Goal: Communication & Community: Answer question/provide support

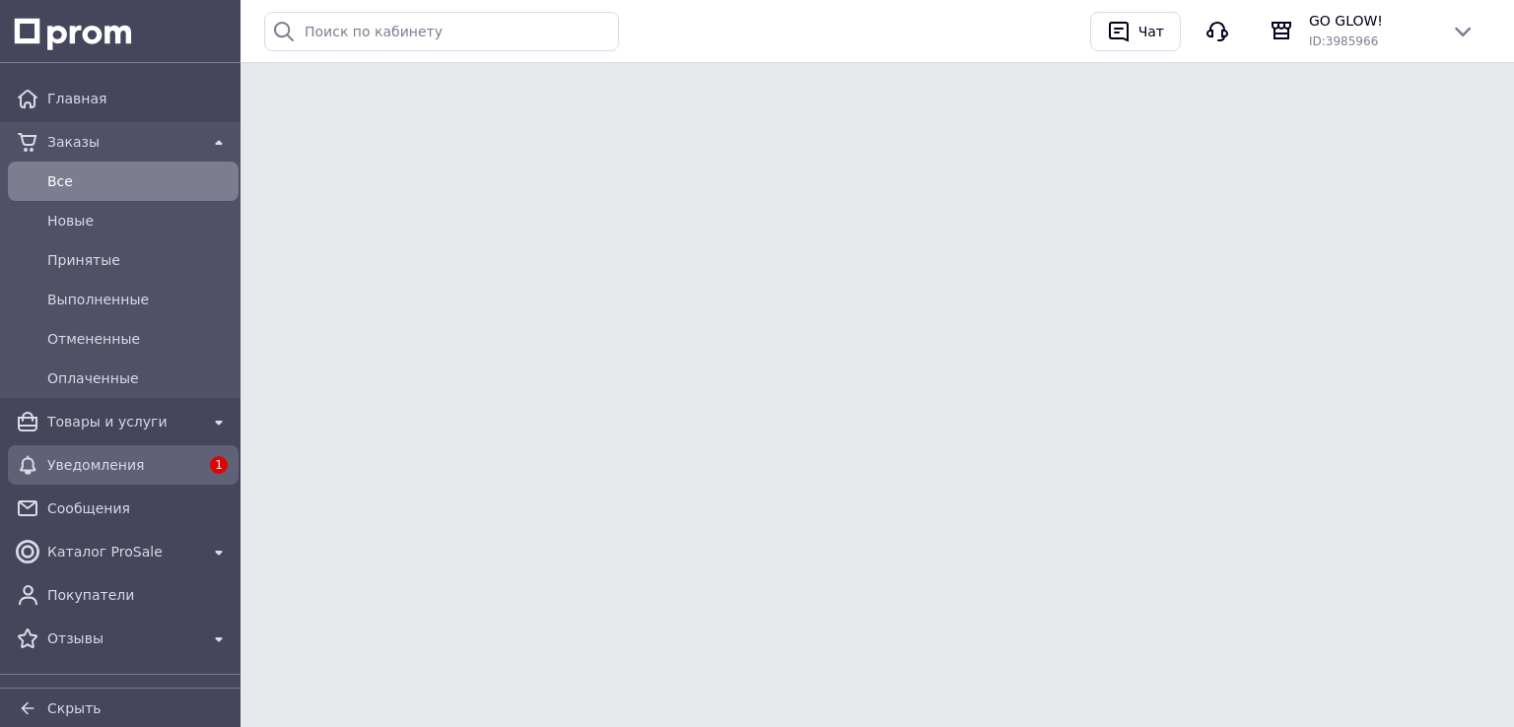
click at [101, 469] on span "Уведомления" at bounding box center [123, 465] width 152 height 20
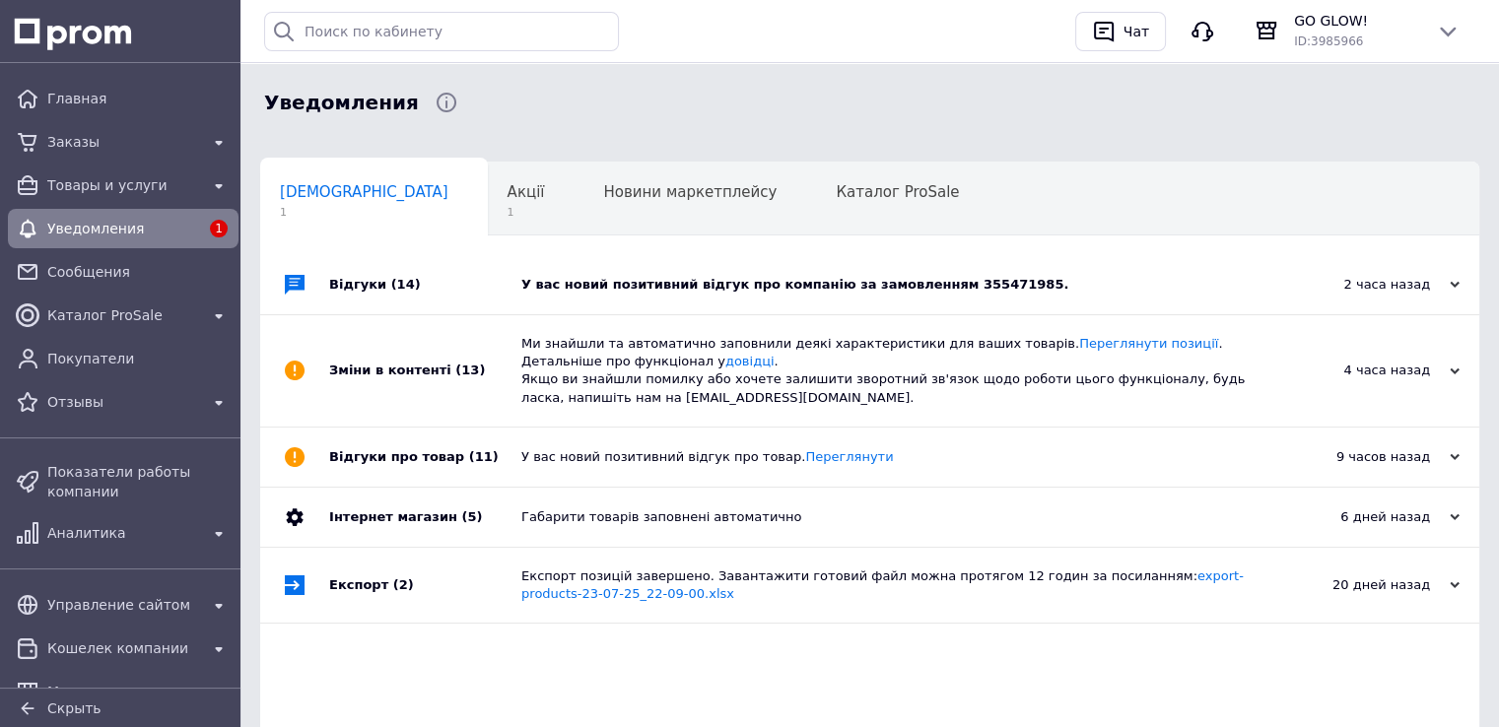
click at [818, 281] on div "У вас новий позитивний відгук про компанію за замовленням 355471985." at bounding box center [891, 285] width 741 height 18
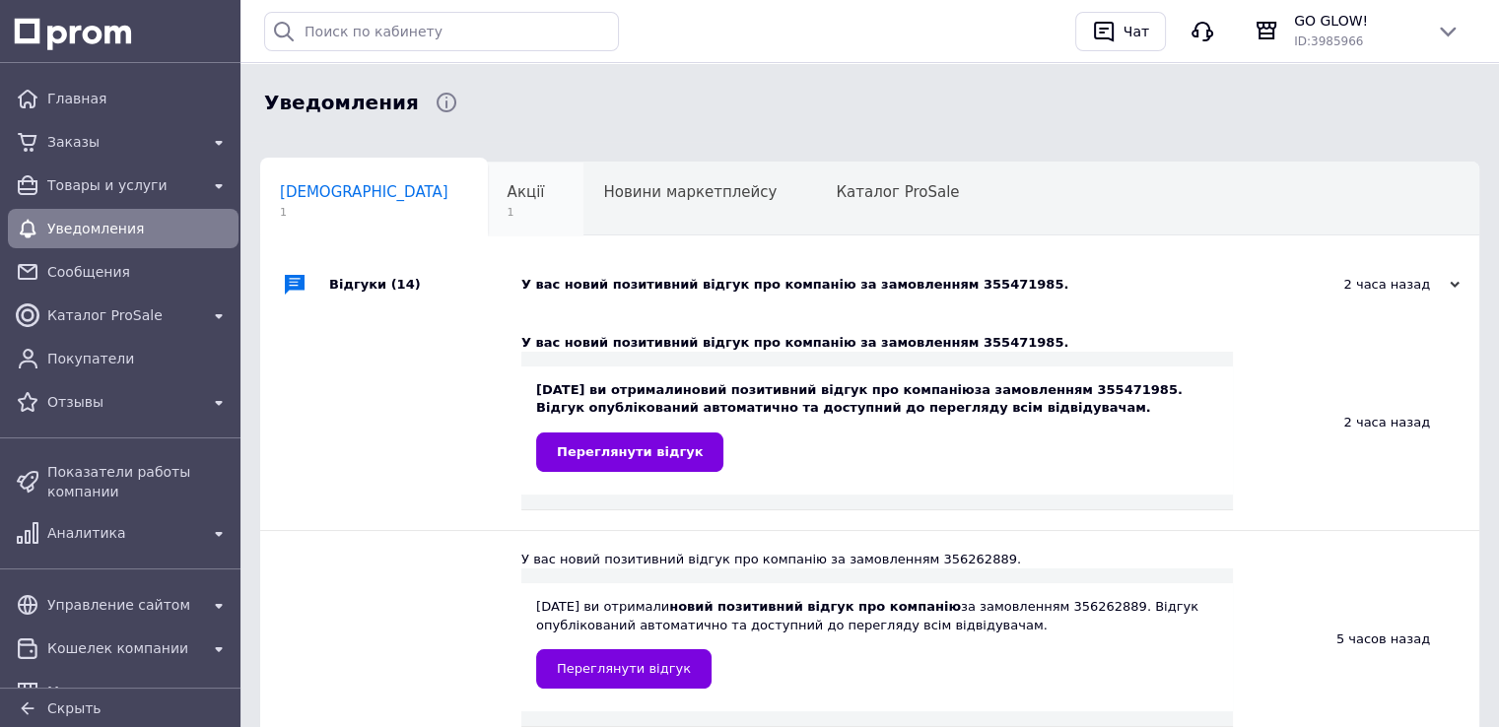
click at [507, 194] on span "Акції" at bounding box center [525, 192] width 37 height 18
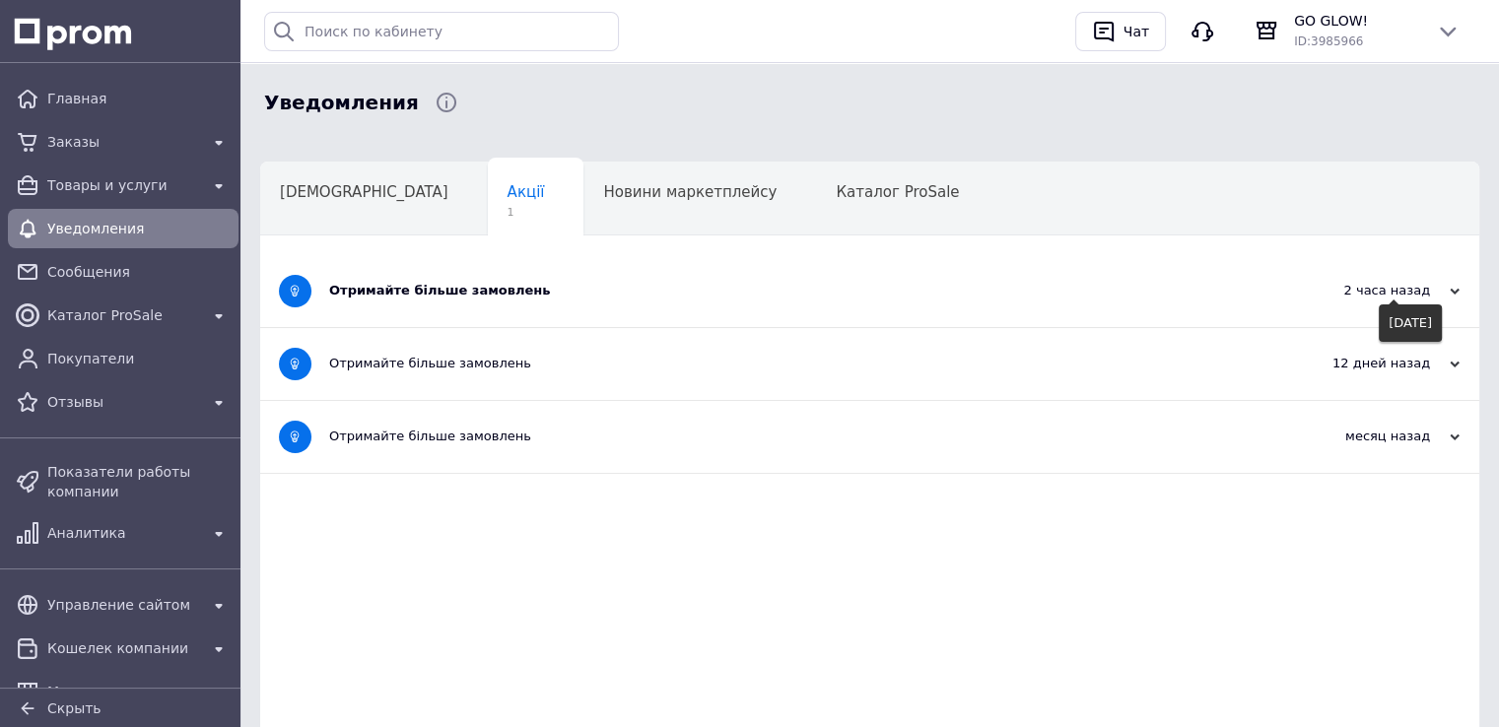
click at [1402, 297] on div "2 часа назад" at bounding box center [1360, 291] width 197 height 18
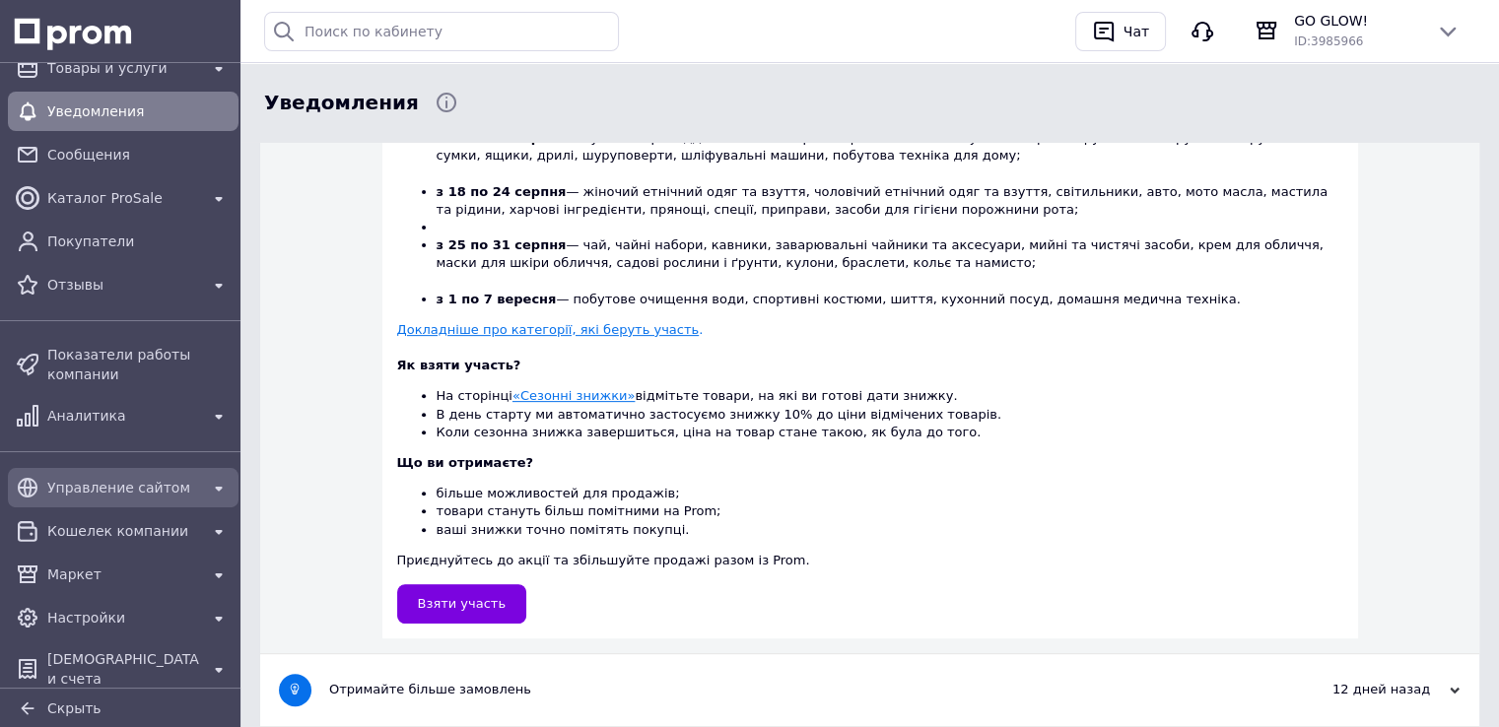
scroll to position [125, 0]
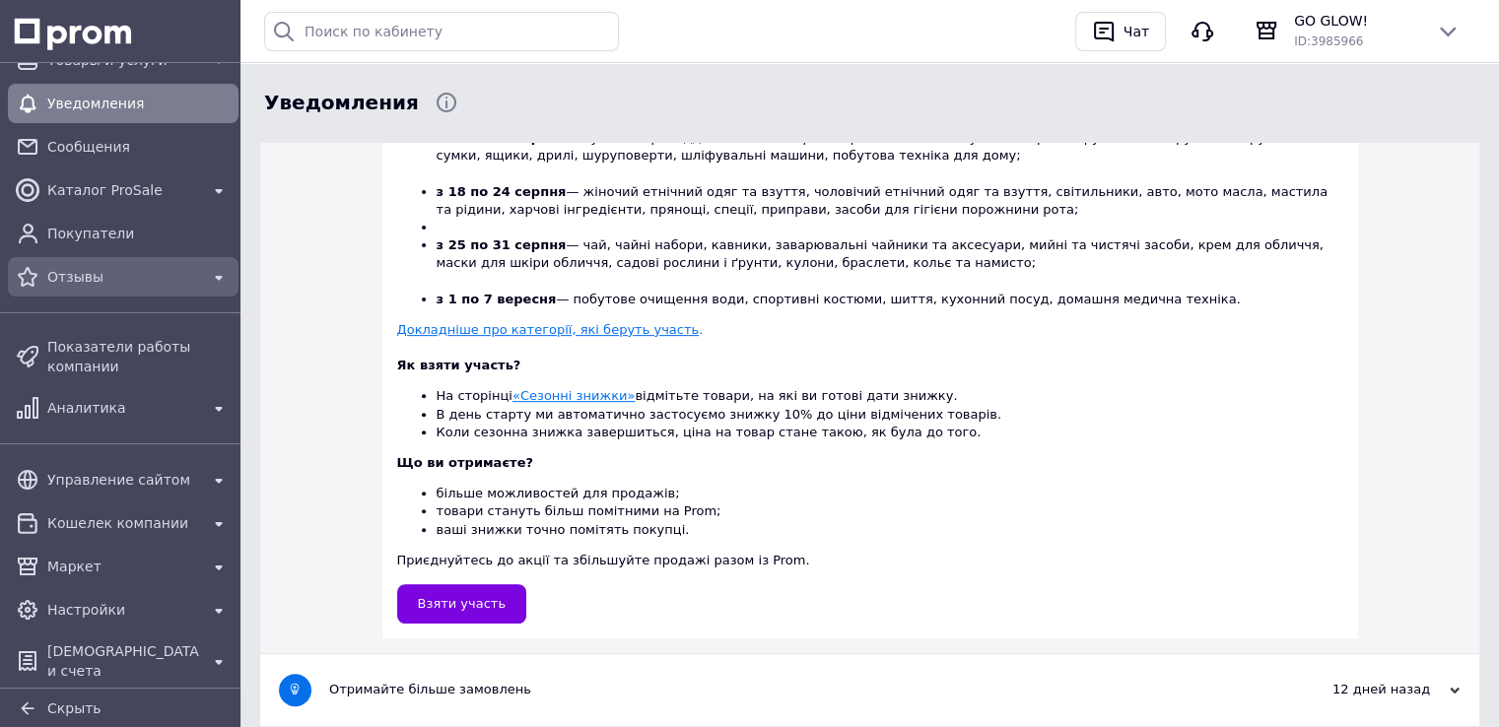
click at [88, 289] on div "Отзывы" at bounding box center [123, 277] width 160 height 28
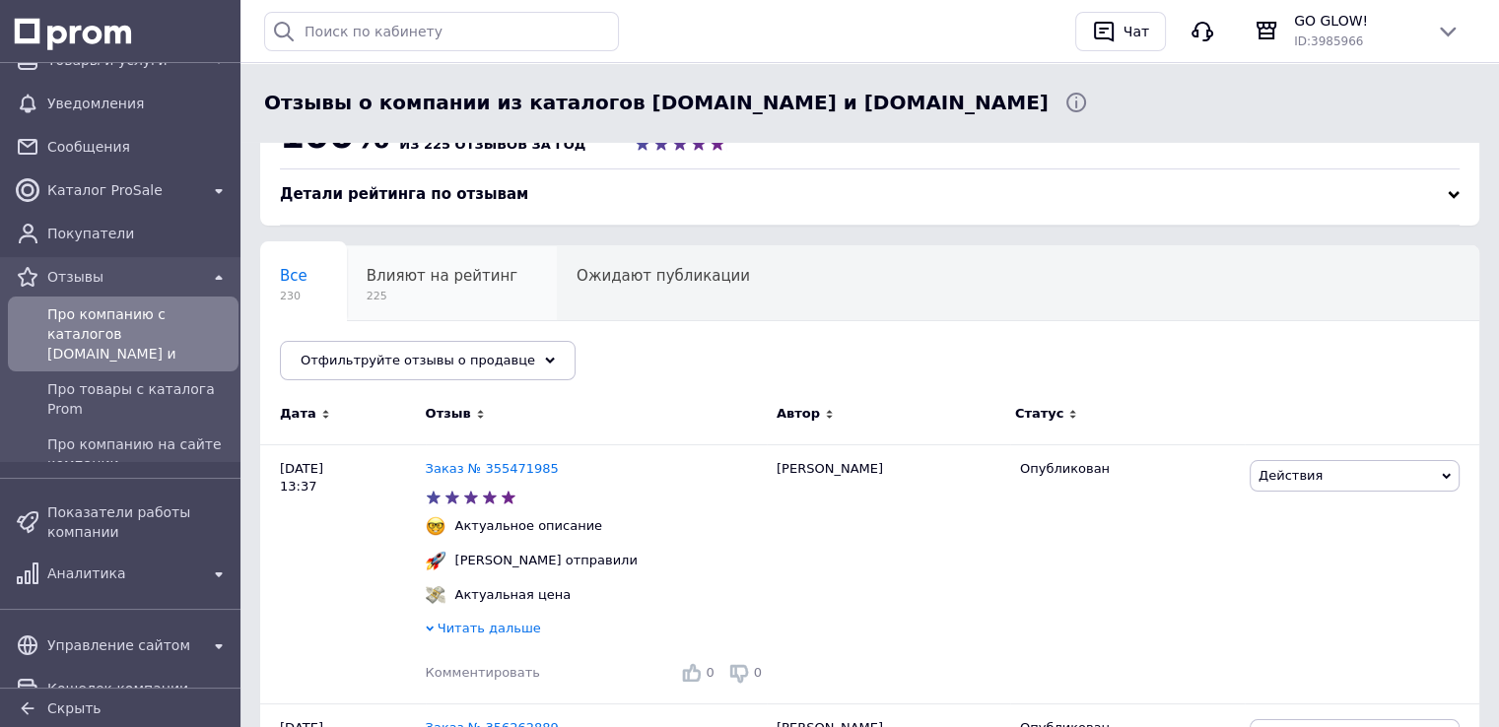
scroll to position [99, 0]
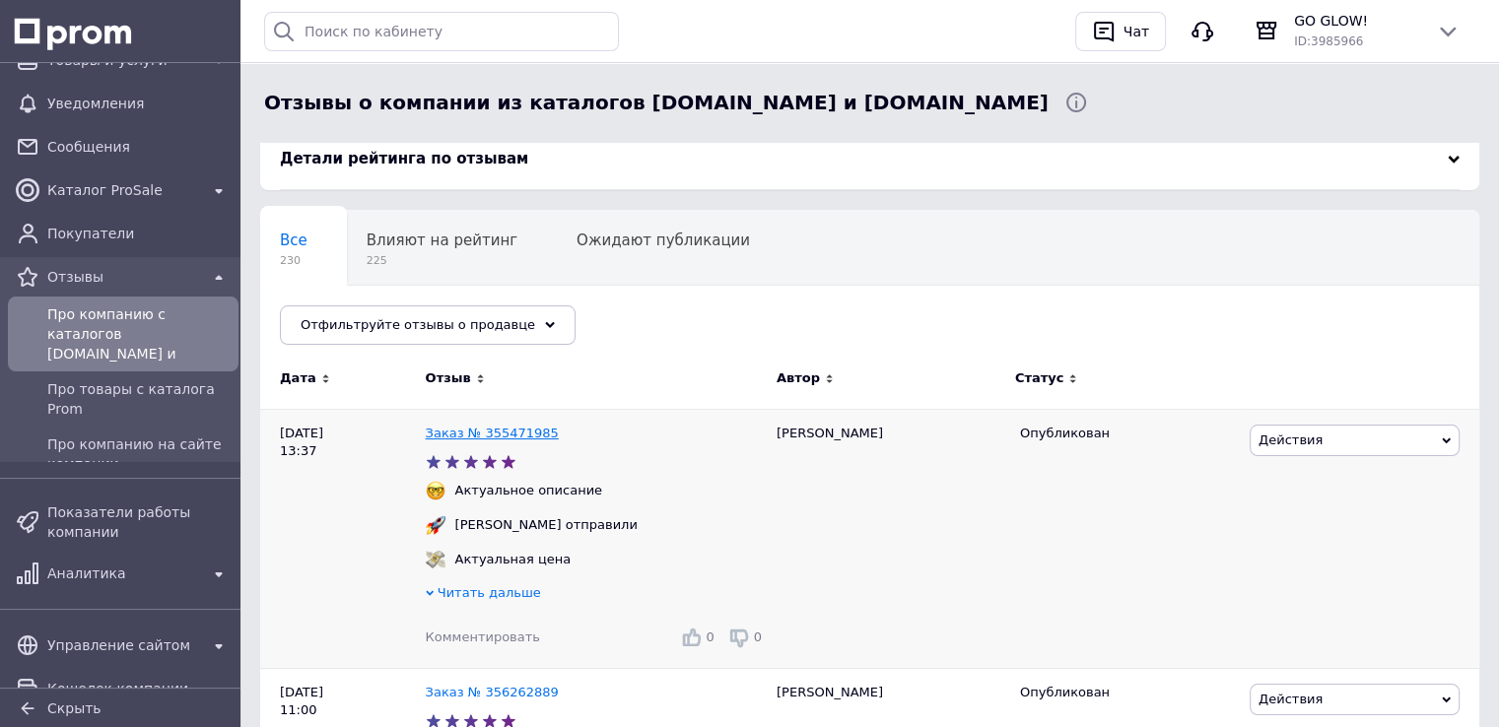
click at [493, 427] on link "Заказ № 355471985" at bounding box center [492, 433] width 133 height 15
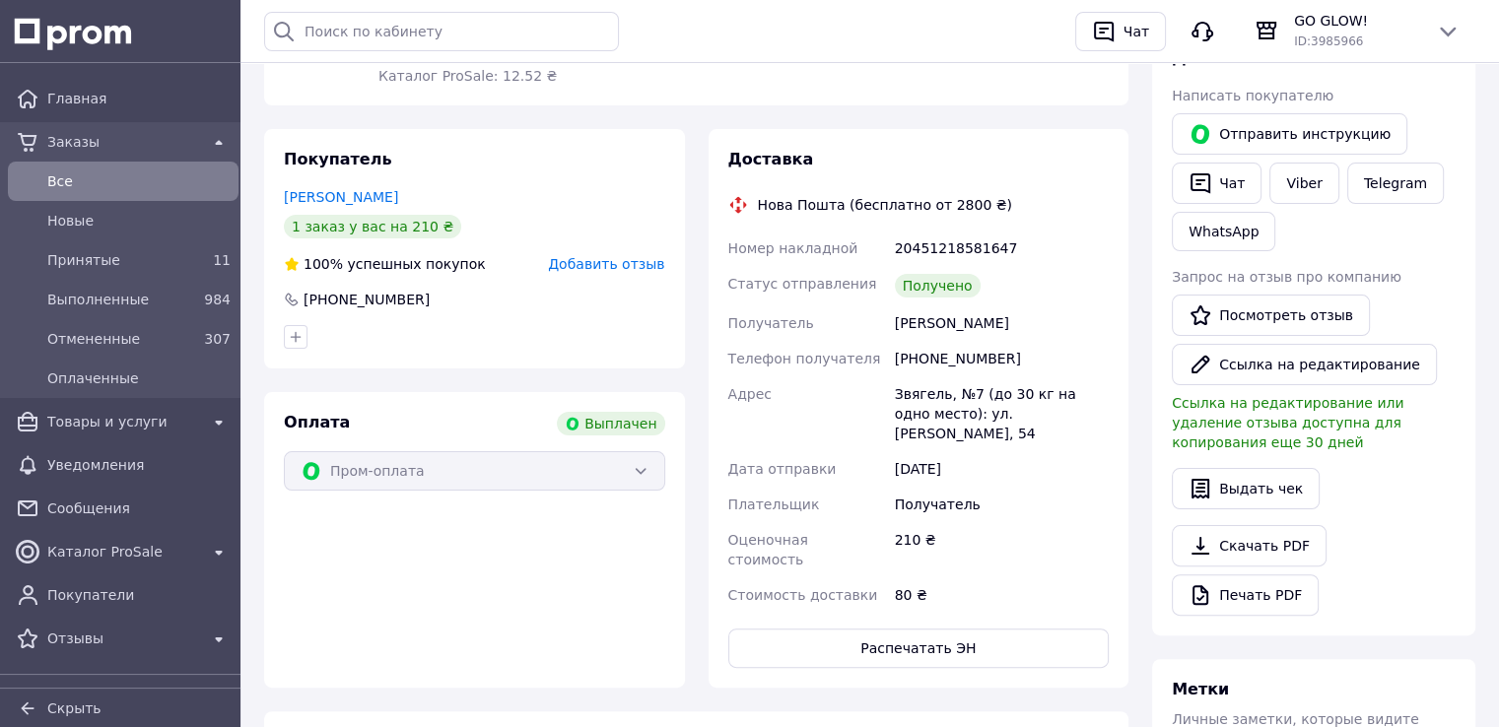
scroll to position [394, 0]
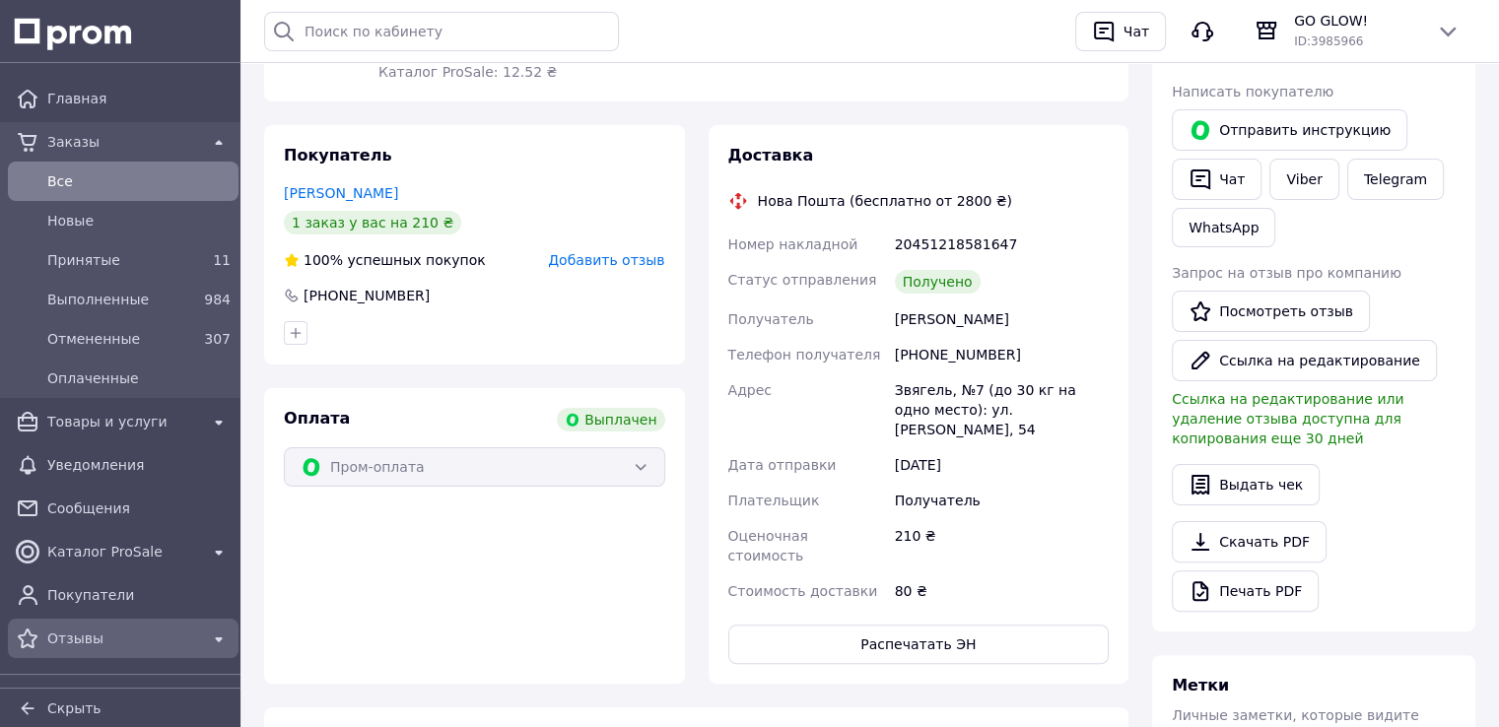
click at [72, 635] on span "Отзывы" at bounding box center [123, 639] width 152 height 20
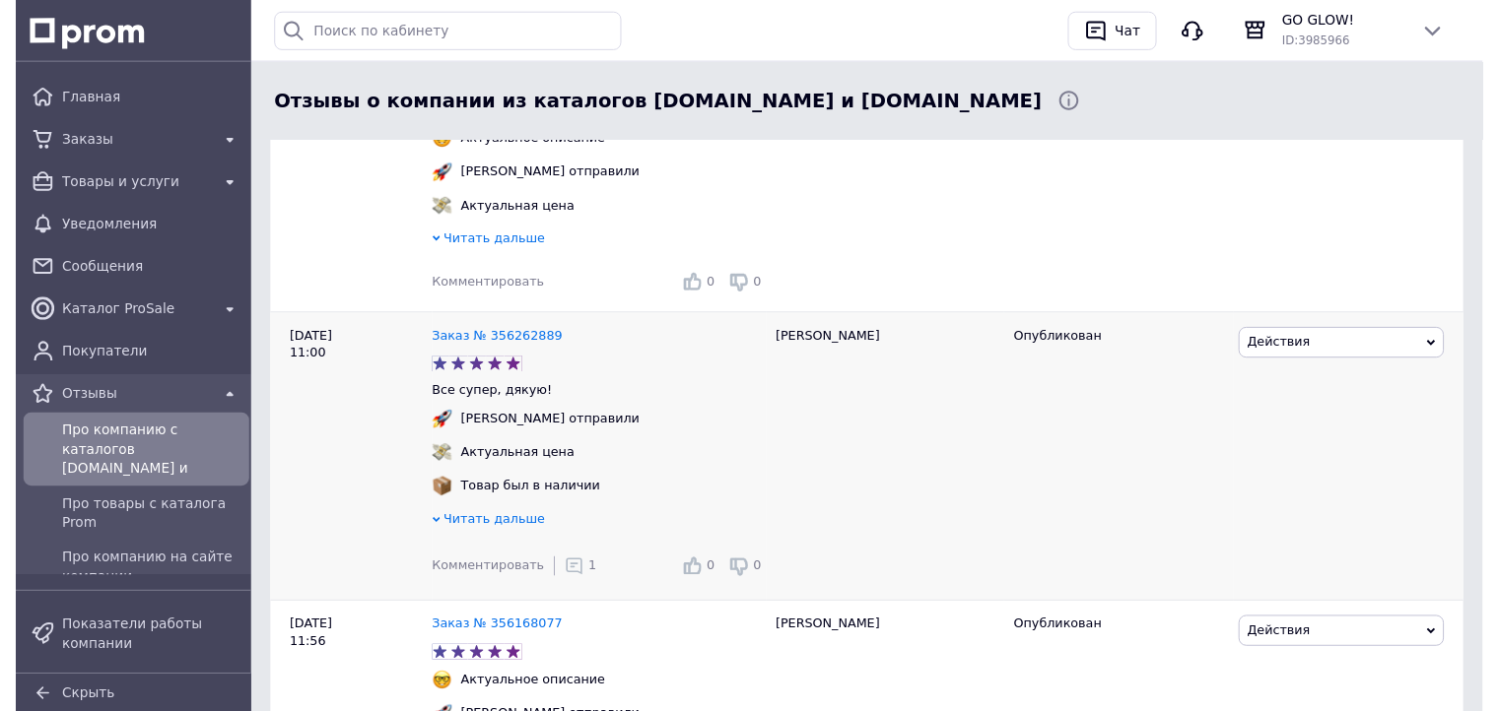
scroll to position [493, 0]
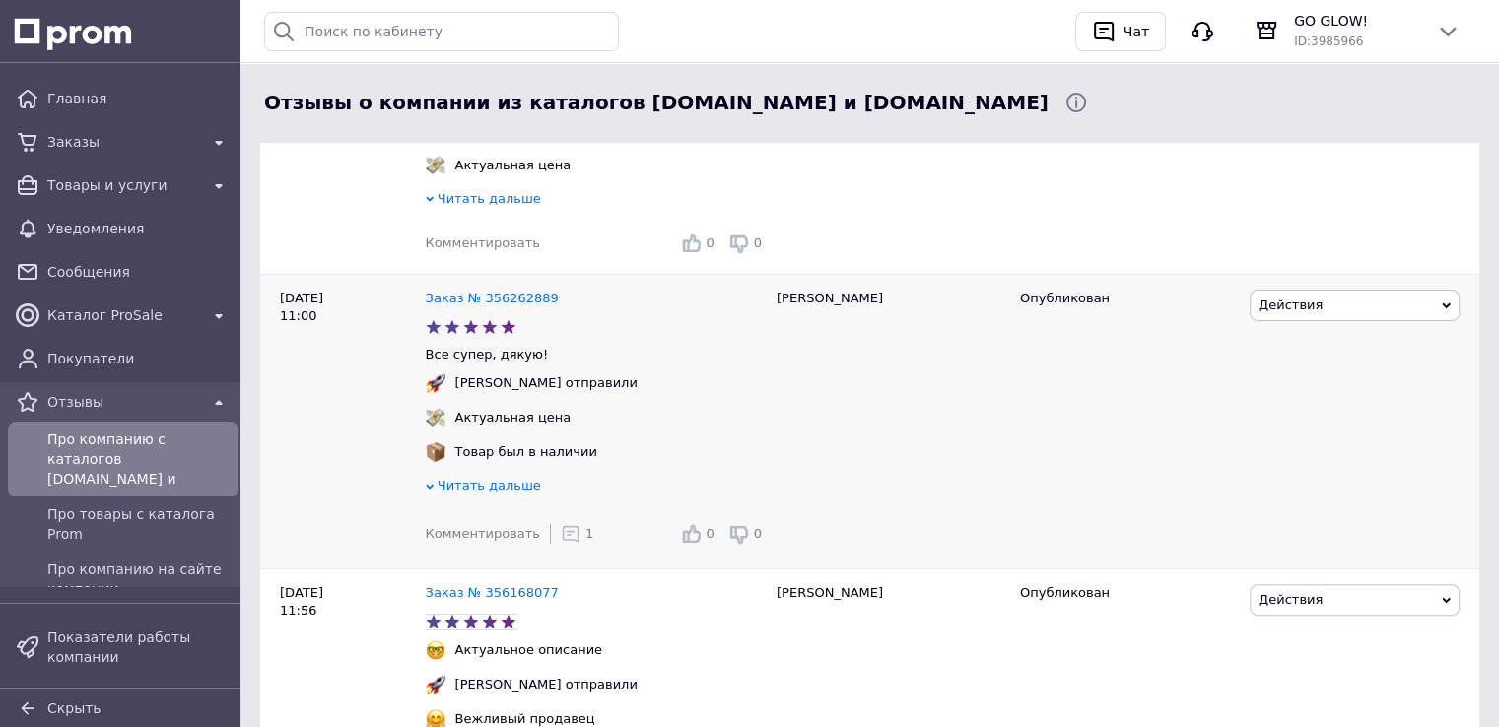
click at [561, 541] on icon at bounding box center [571, 534] width 20 height 20
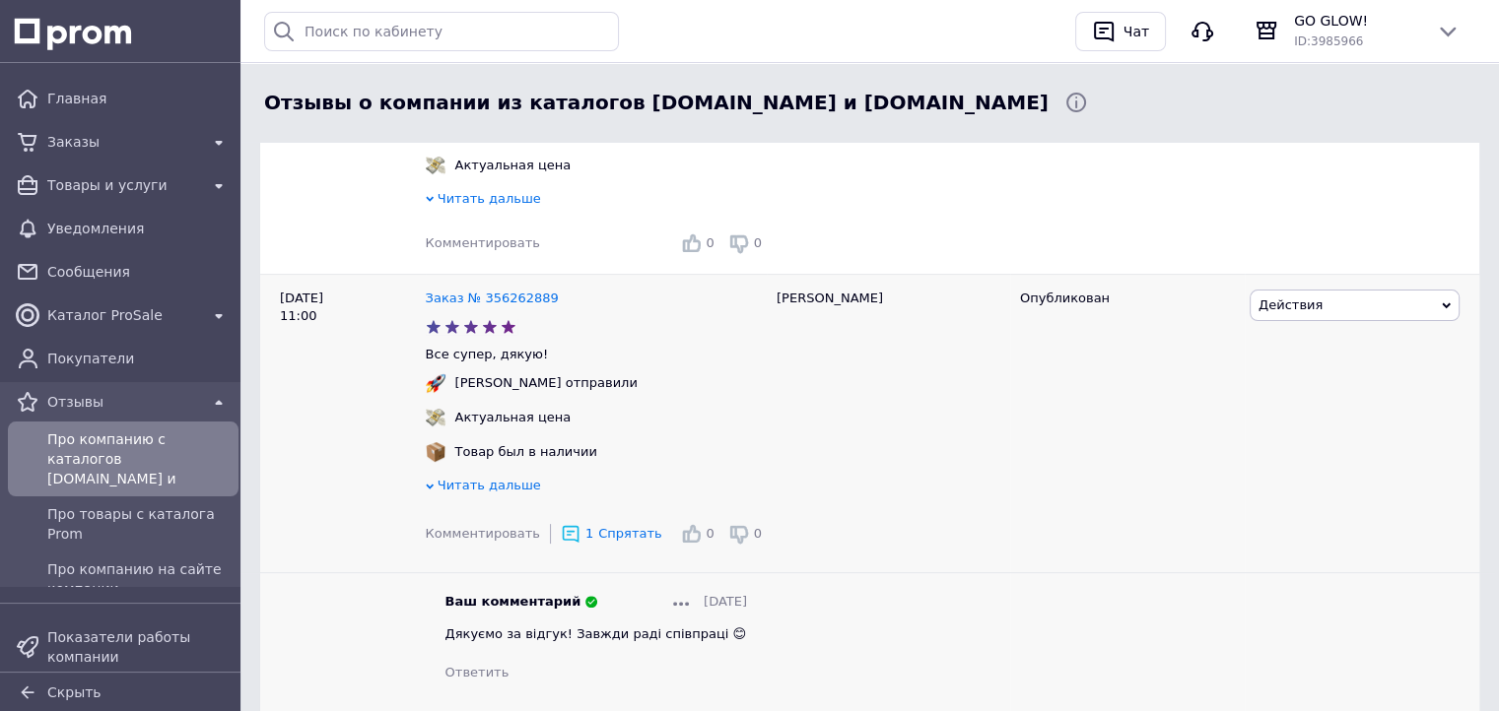
click at [497, 641] on span "Дякуємо за відгук! Завжди раді співпраці 😊" at bounding box center [596, 634] width 302 height 15
copy span "Дякуємо за відгук! Завжди раді співпраці 😊"
click at [515, 235] on div "Комментировать 0 0" at bounding box center [596, 244] width 341 height 32
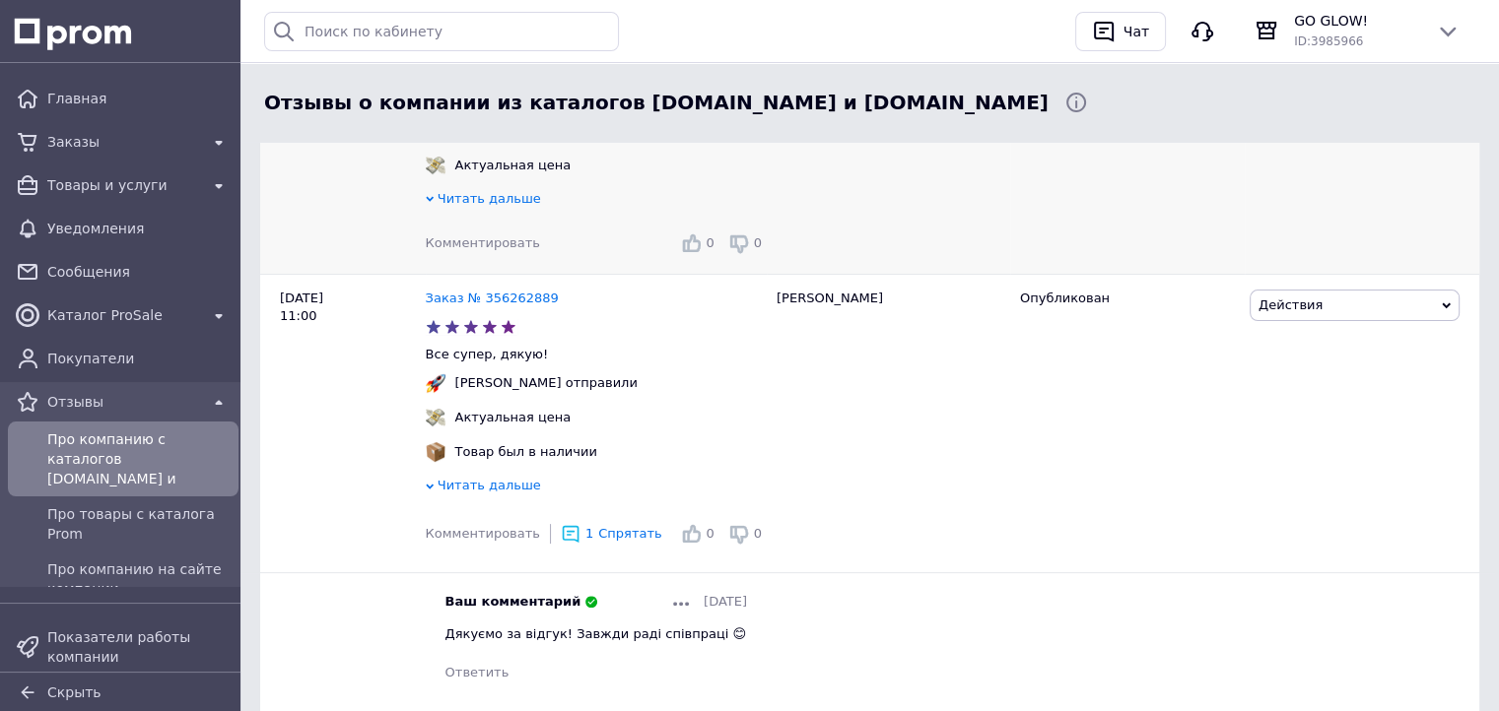
click at [501, 242] on span "Комментировать" at bounding box center [483, 243] width 114 height 15
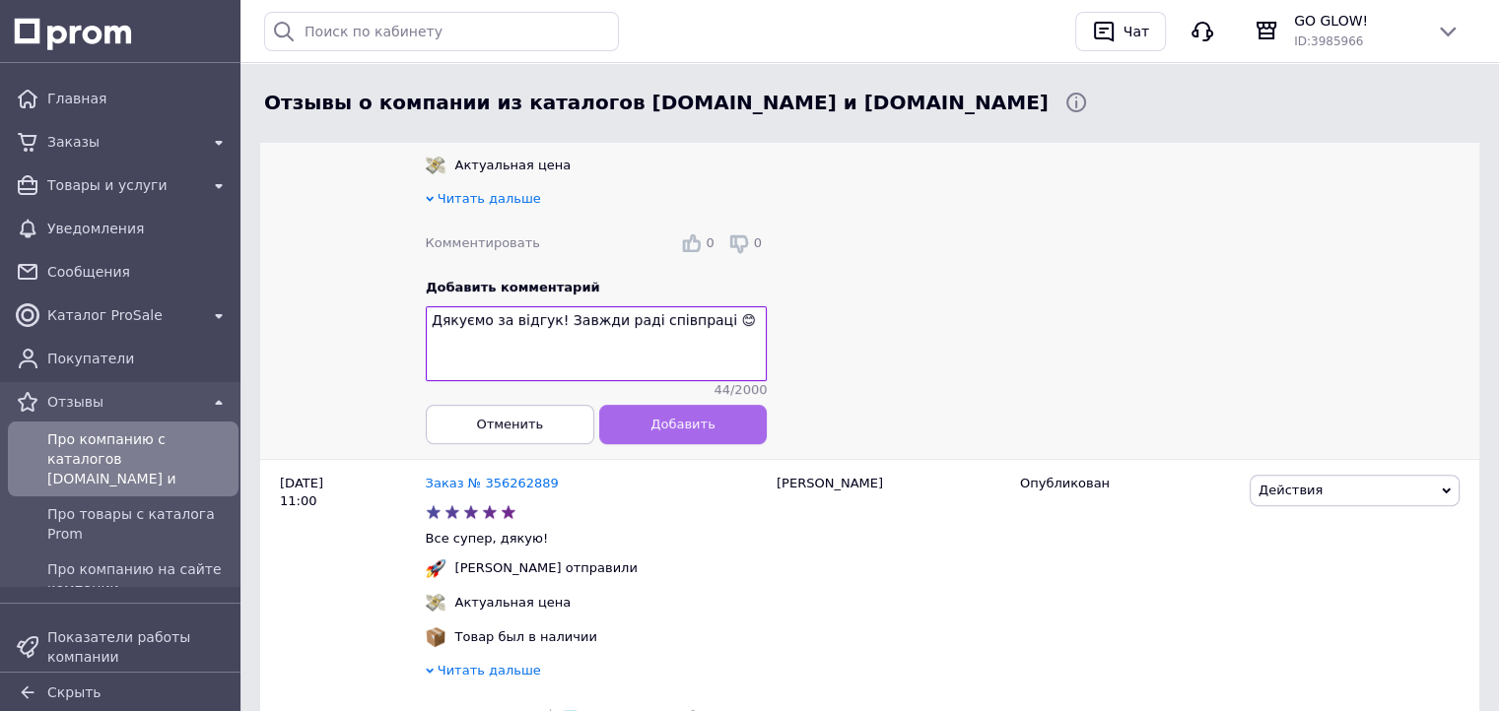
type textarea "Дякуємо за відгук! Завжди раді співпраці 😊"
click at [708, 432] on span "Добавить" at bounding box center [682, 424] width 64 height 15
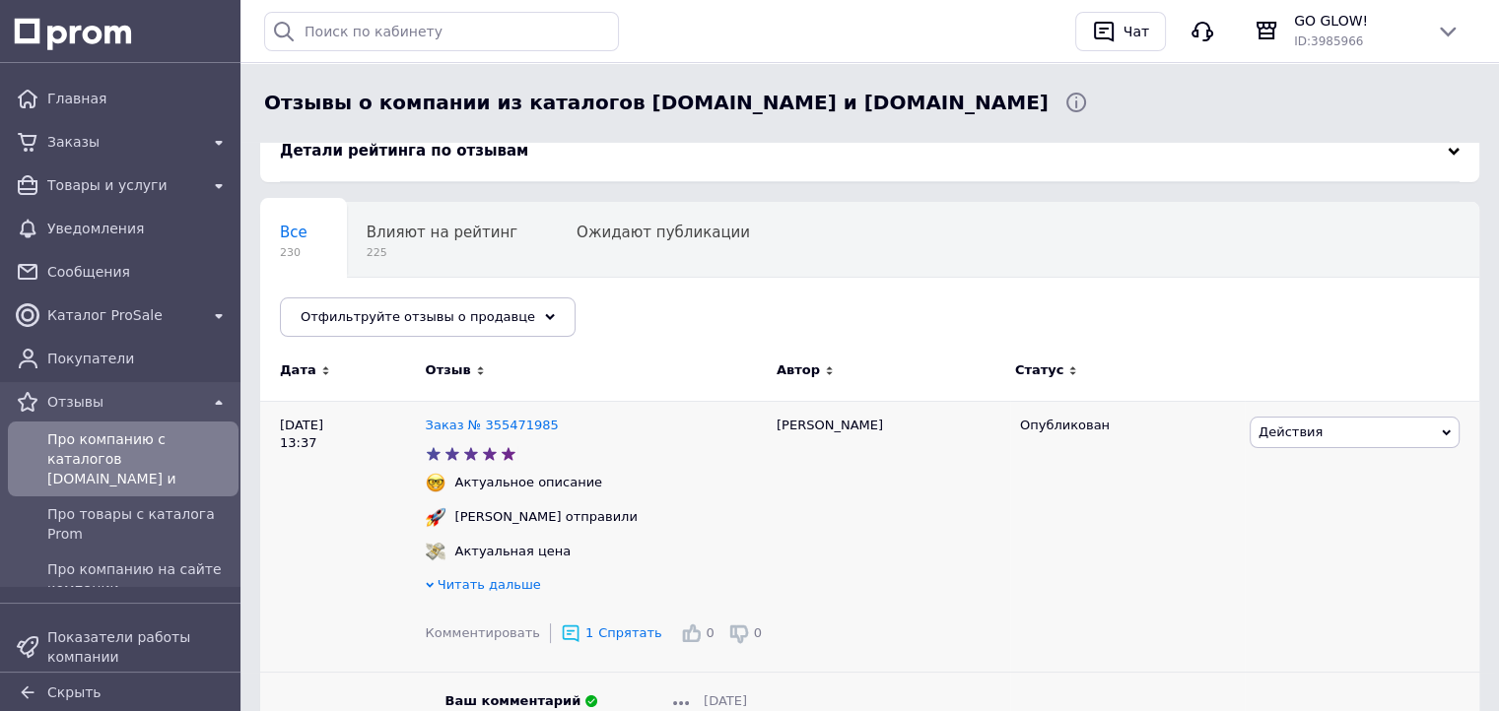
scroll to position [99, 0]
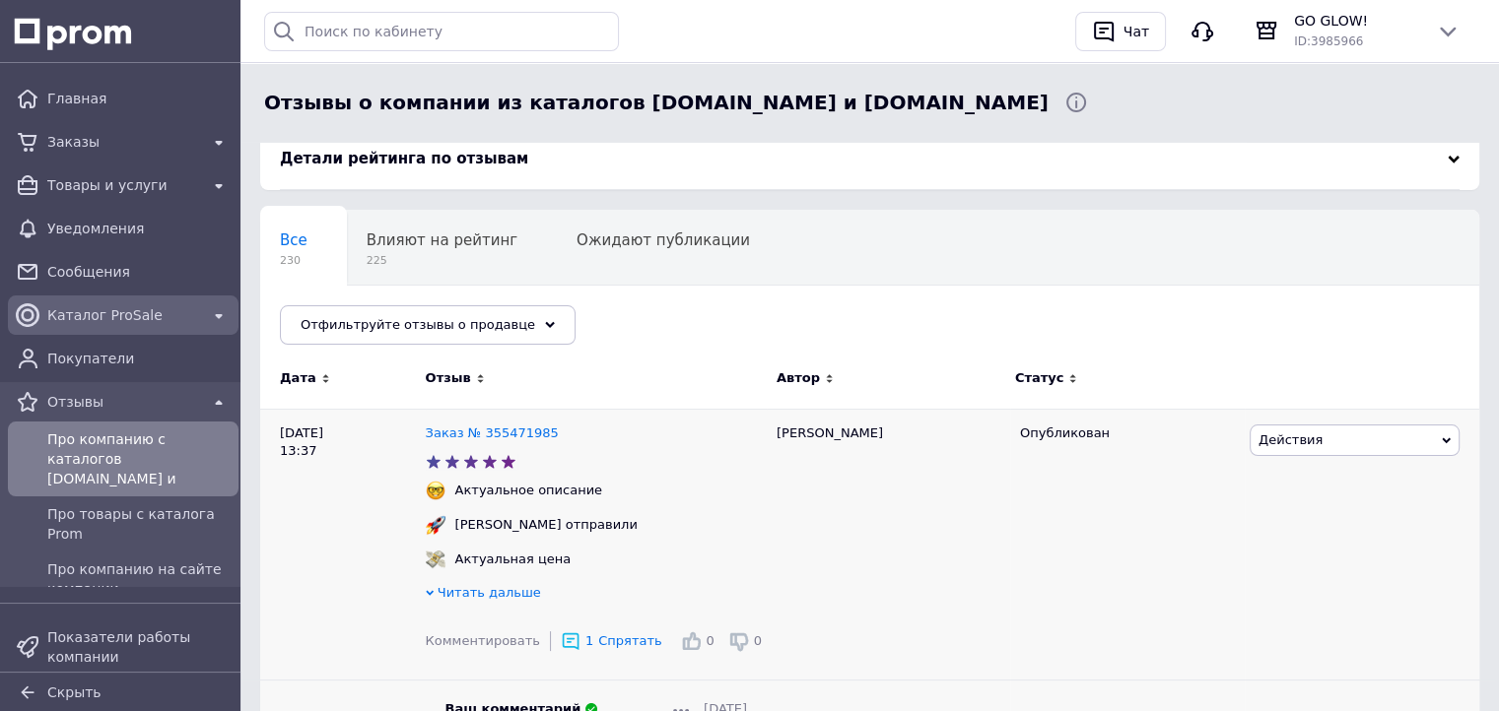
click at [83, 321] on span "Каталог ProSale" at bounding box center [123, 315] width 152 height 20
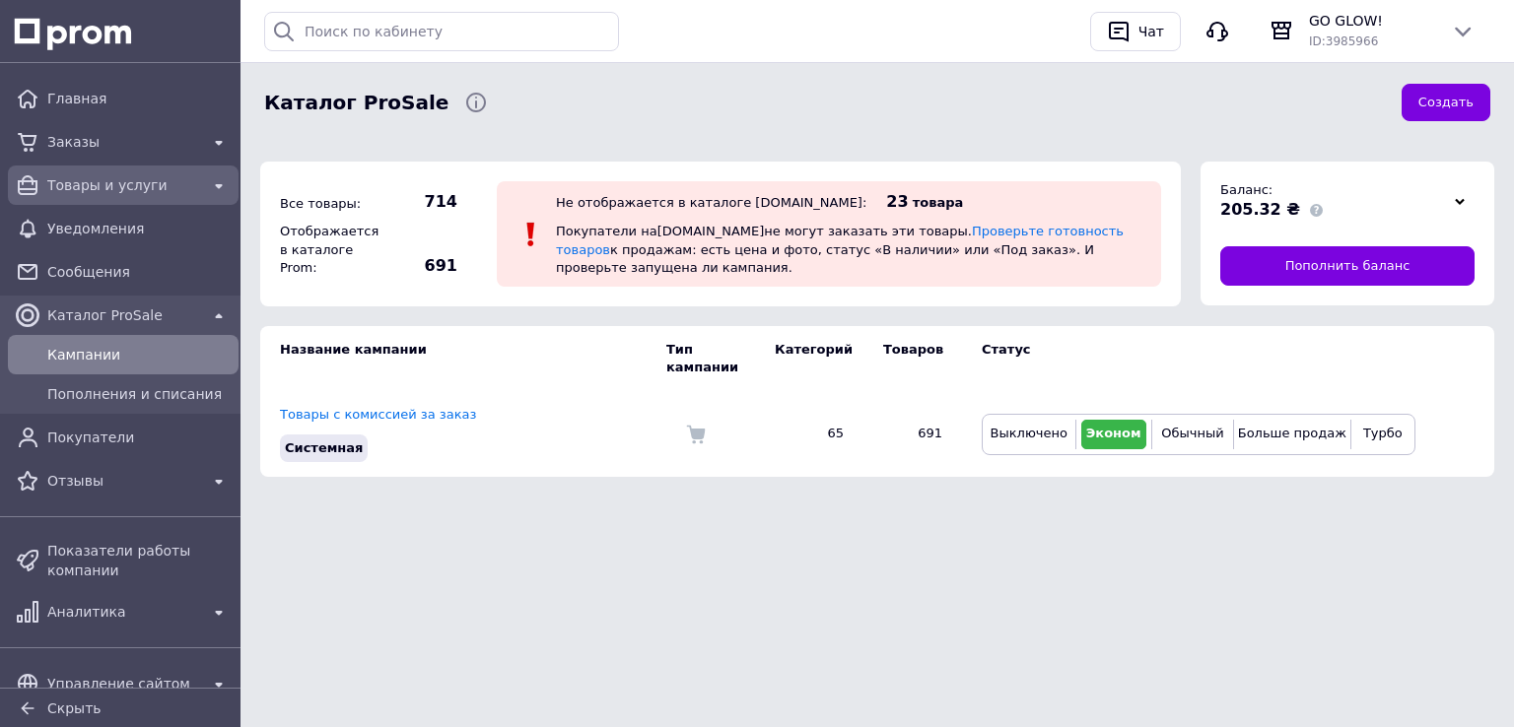
click at [105, 187] on span "Товары и услуги" at bounding box center [123, 185] width 152 height 20
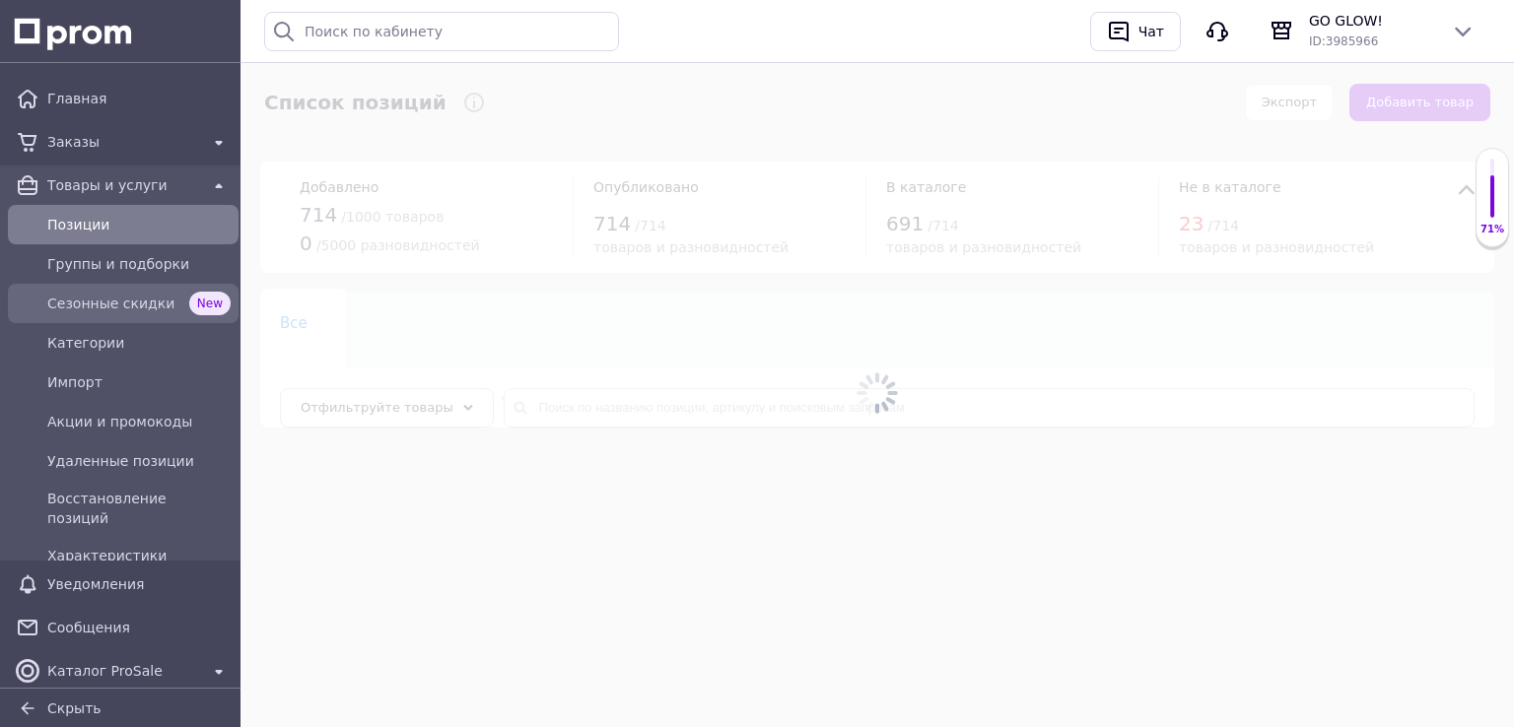
click at [114, 309] on span "Сезонные скидки" at bounding box center [114, 304] width 134 height 20
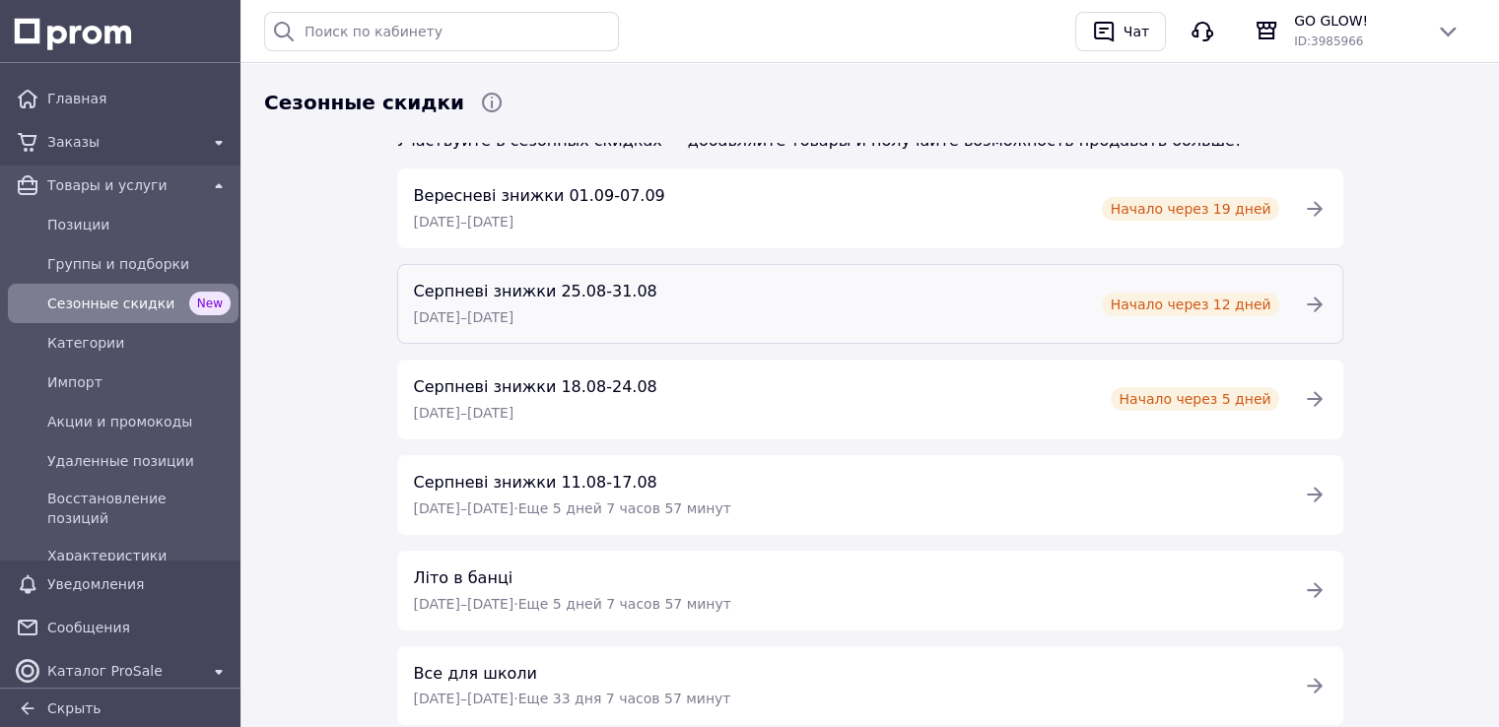
scroll to position [394, 0]
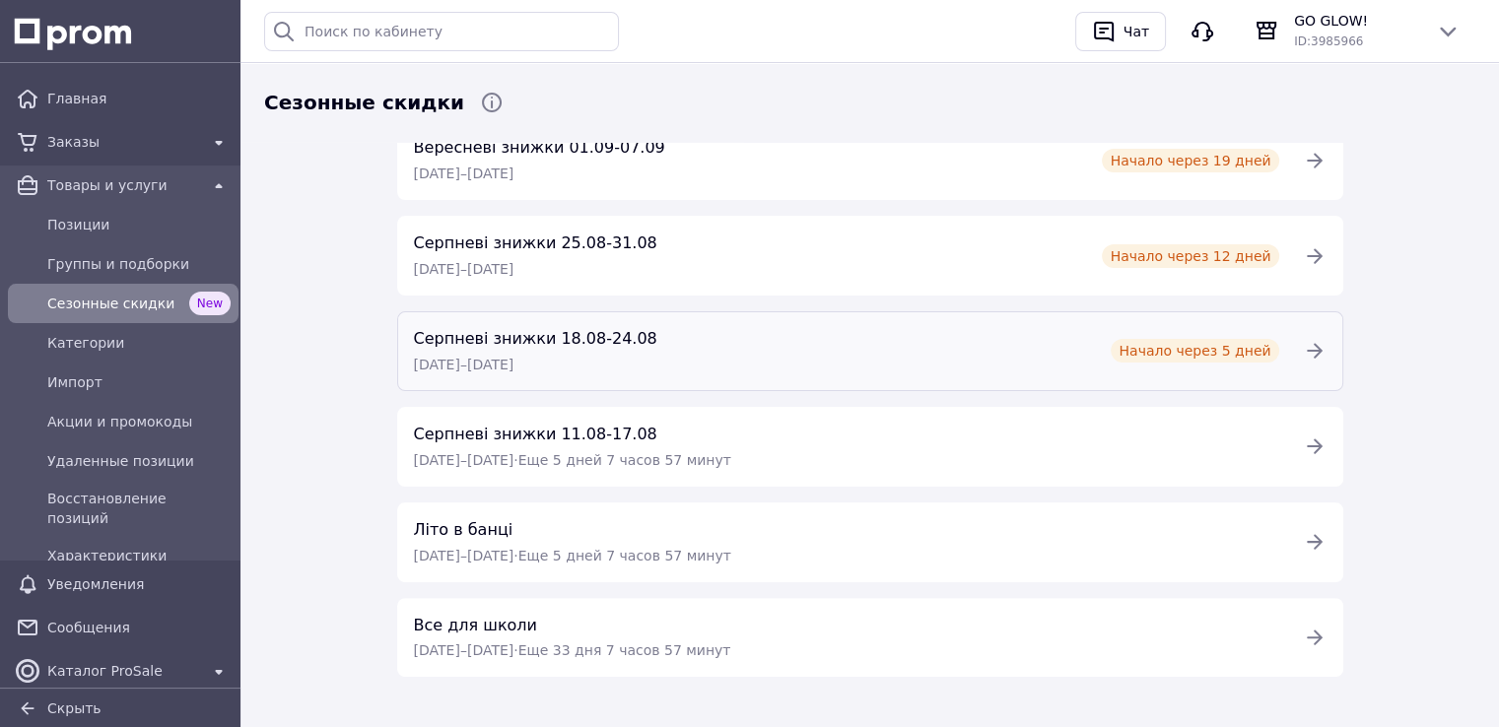
click at [543, 333] on span "Серпневі знижки 18.08-24.08" at bounding box center [535, 338] width 243 height 19
